Goal: Information Seeking & Learning: Learn about a topic

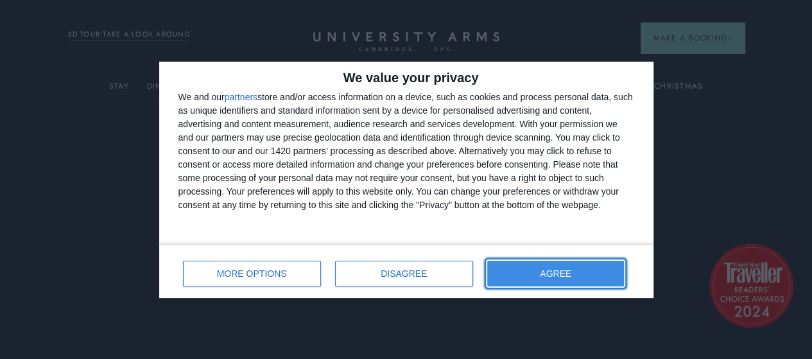
click at [542, 267] on button "AGREE" at bounding box center [555, 274] width 137 height 26
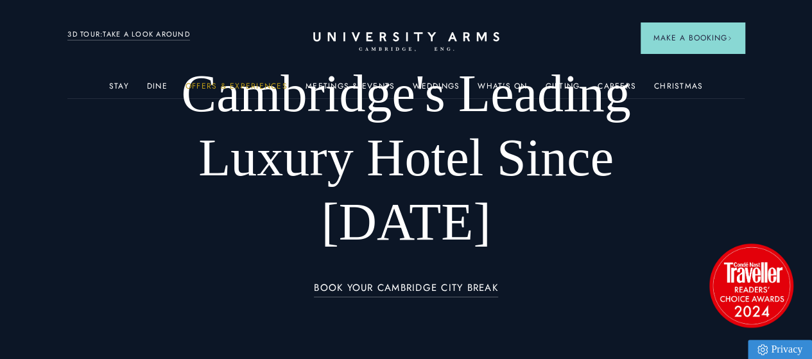
click at [221, 92] on link "Offers & Experiences" at bounding box center [237, 90] width 102 height 17
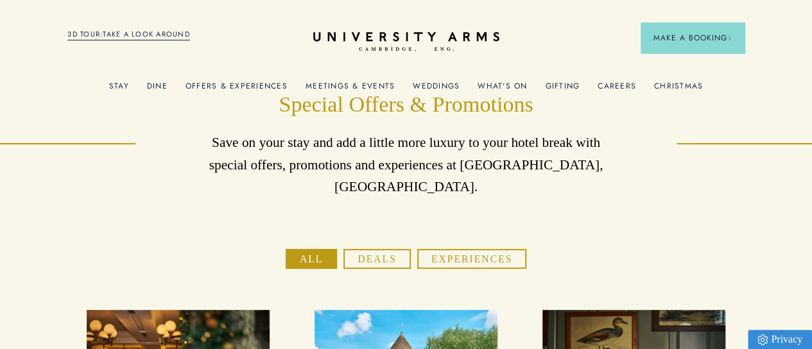
click at [428, 85] on link "Weddings" at bounding box center [436, 90] width 47 height 17
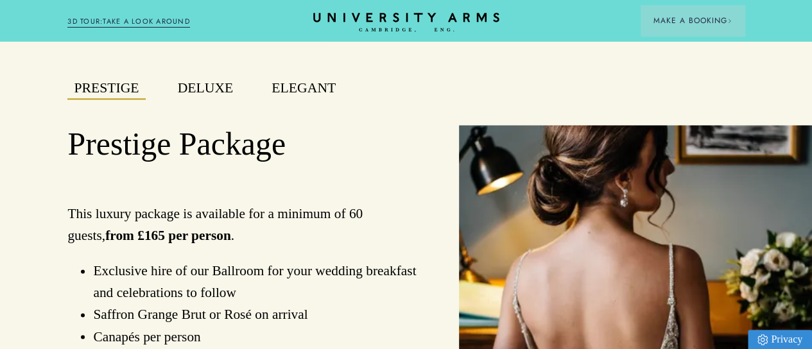
scroll to position [863, 0]
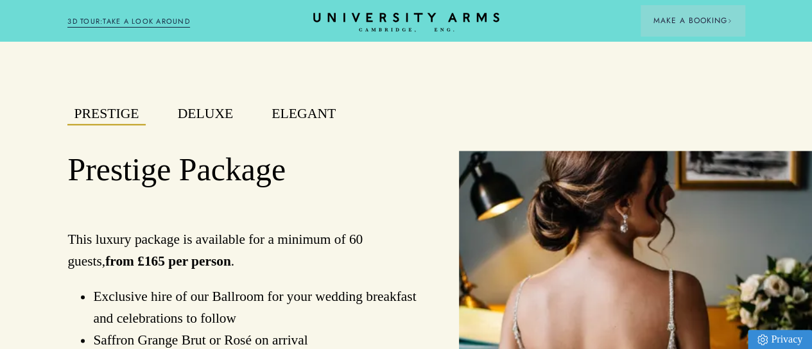
click at [215, 126] on button "Deluxe" at bounding box center [205, 114] width 69 height 22
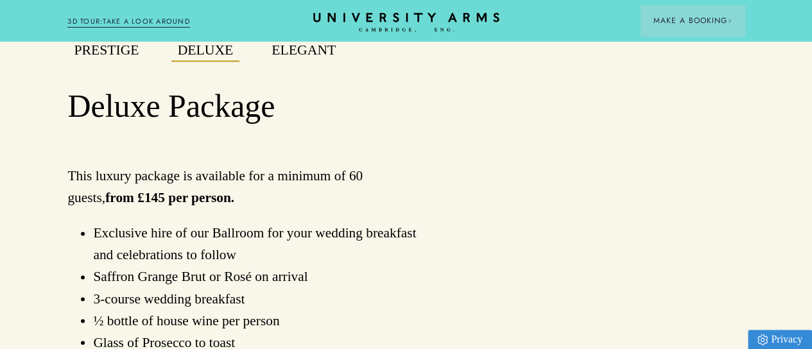
scroll to position [926, 0]
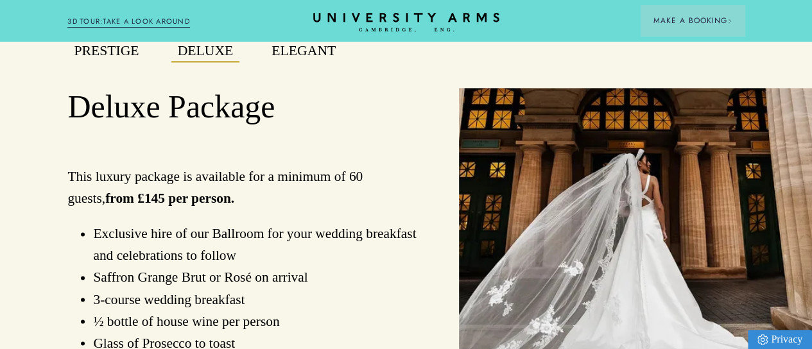
click at [294, 63] on button "Elegant" at bounding box center [303, 51] width 77 height 22
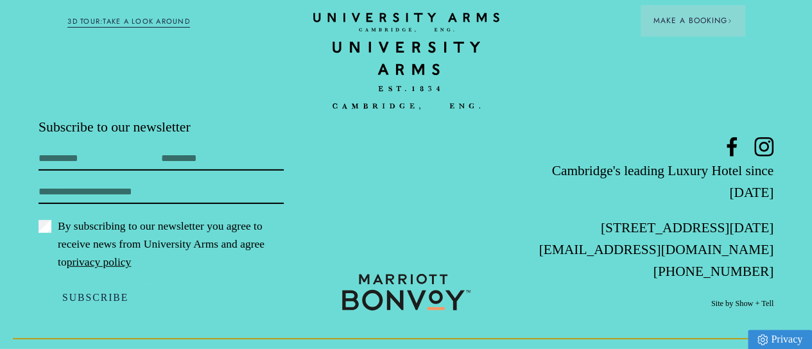
scroll to position [4557, 0]
